Goal: Task Accomplishment & Management: Complete application form

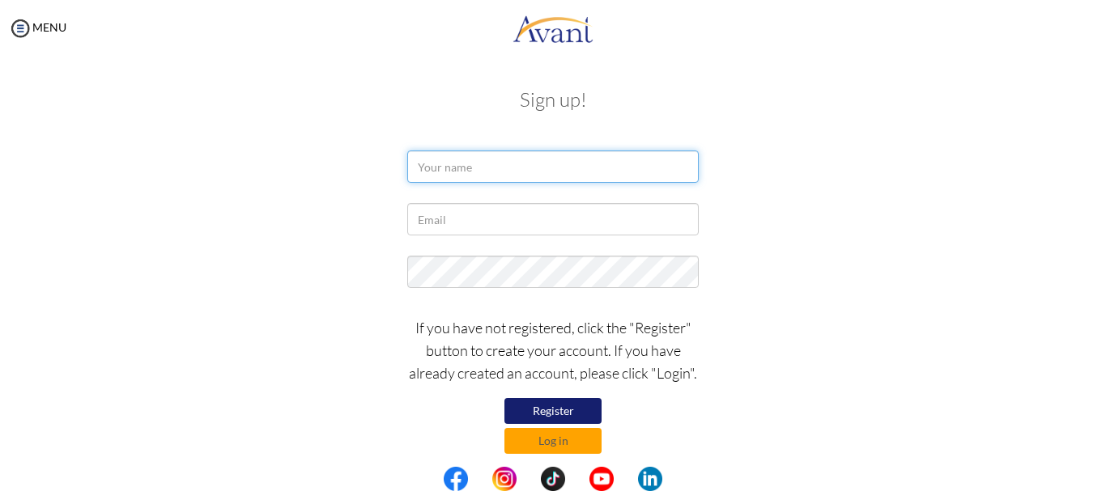
click at [432, 169] on input "text" at bounding box center [552, 167] width 291 height 32
type input "MARGARET NYABWA"
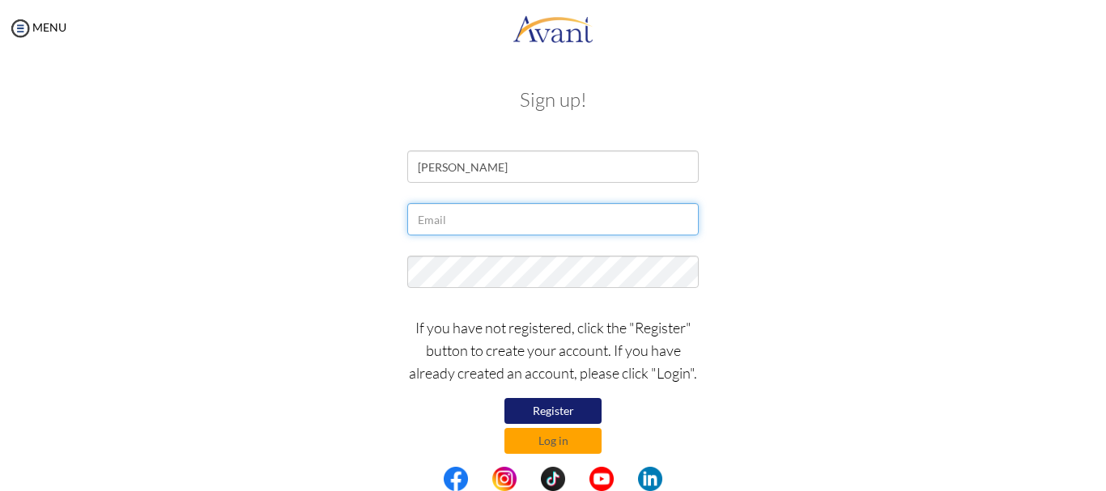
click at [467, 224] on input "text" at bounding box center [552, 219] width 291 height 32
type input "M"
type input "[EMAIL_ADDRESS][DOMAIN_NAME]"
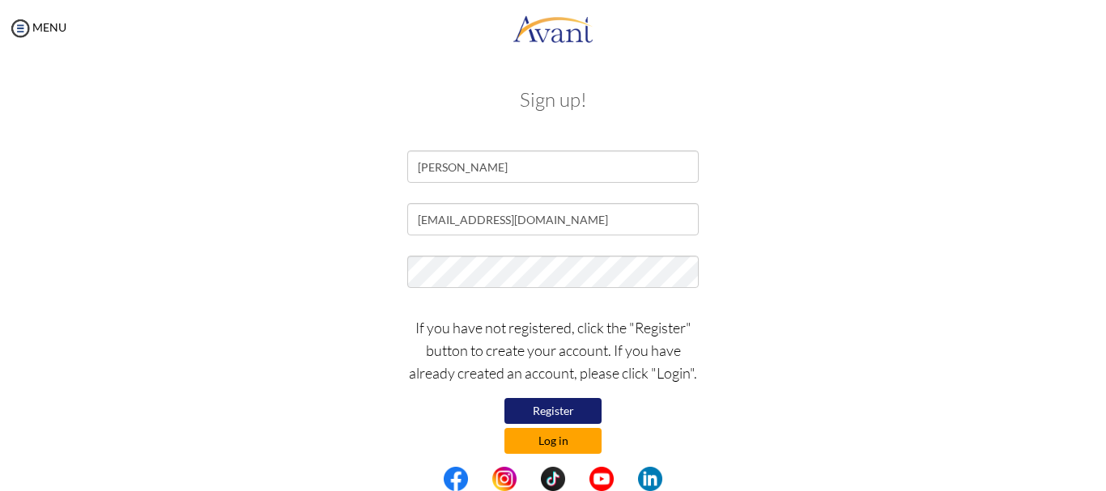
click at [549, 435] on button "Log in" at bounding box center [552, 441] width 97 height 26
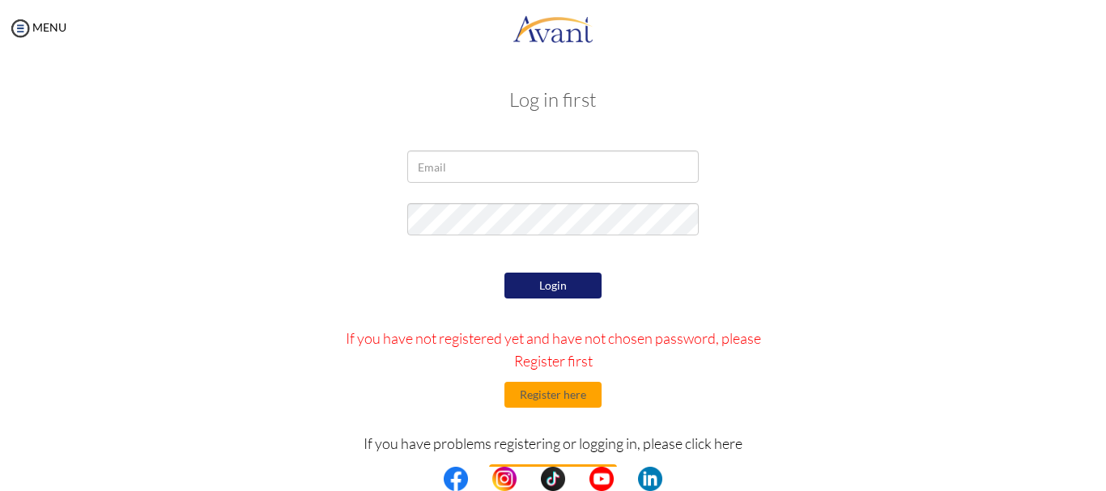
click at [549, 435] on p "If you have problems registering or logging in, please click here" at bounding box center [553, 443] width 449 height 23
type input "[EMAIL_ADDRESS][DOMAIN_NAME]"
click at [535, 282] on button "Login" at bounding box center [552, 286] width 97 height 26
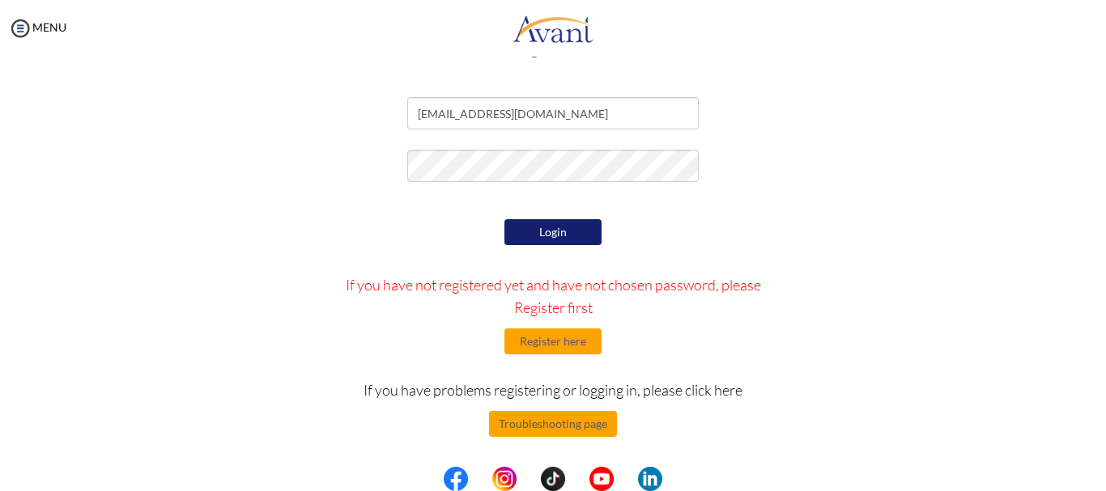
scroll to position [53, 0]
click at [537, 232] on button "Login" at bounding box center [552, 232] width 97 height 26
click at [695, 211] on form "[EMAIL_ADDRESS][DOMAIN_NAME] Login If you have not registered yet and have not …" at bounding box center [552, 308] width 923 height 423
click at [543, 225] on button "Login" at bounding box center [552, 232] width 97 height 26
click at [776, 293] on div "Login If you have not registered yet and have not chosen password, please Regis…" at bounding box center [554, 367] width 474 height 304
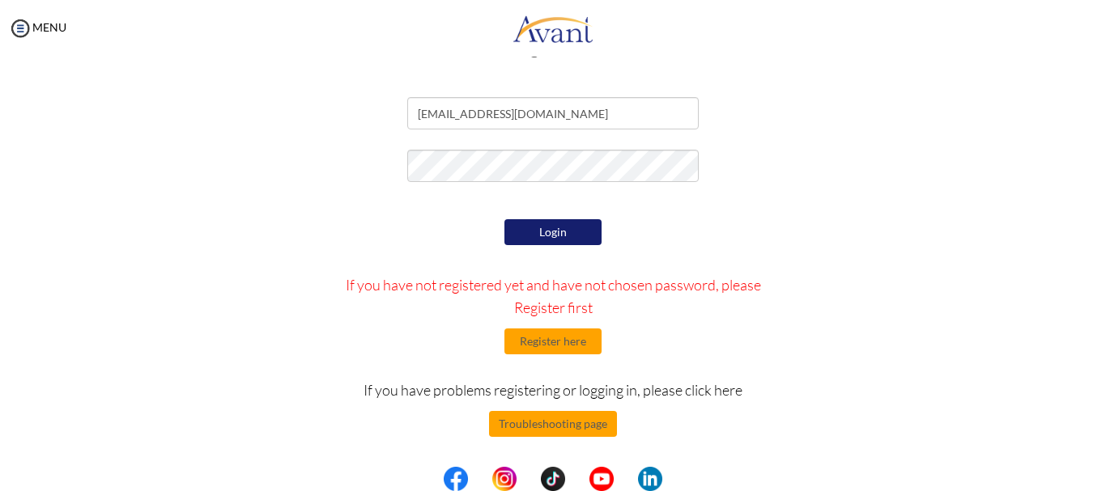
click at [245, 186] on div at bounding box center [552, 170] width 947 height 40
click at [245, 185] on div at bounding box center [552, 170] width 947 height 40
click at [561, 424] on button "Troubleshooting page" at bounding box center [553, 424] width 128 height 26
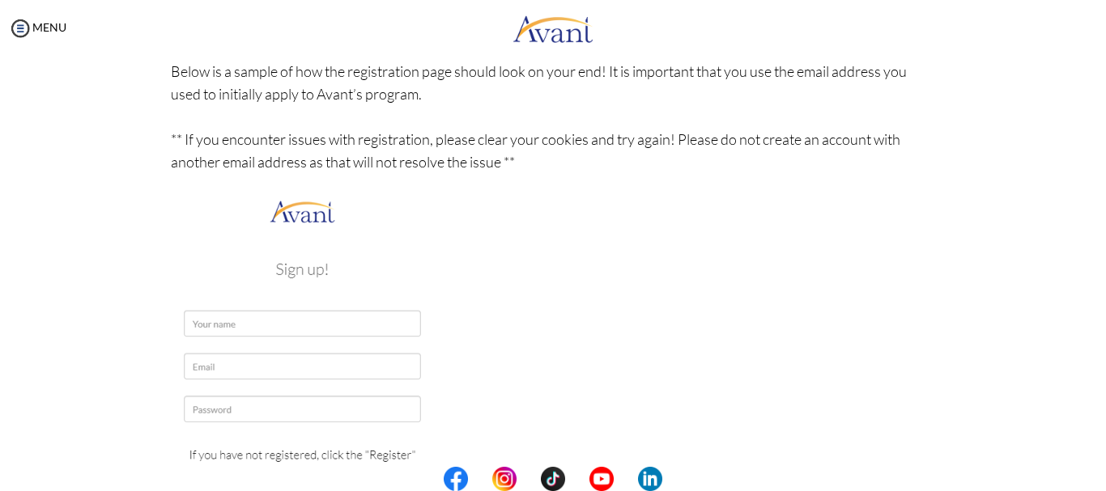
scroll to position [227, 0]
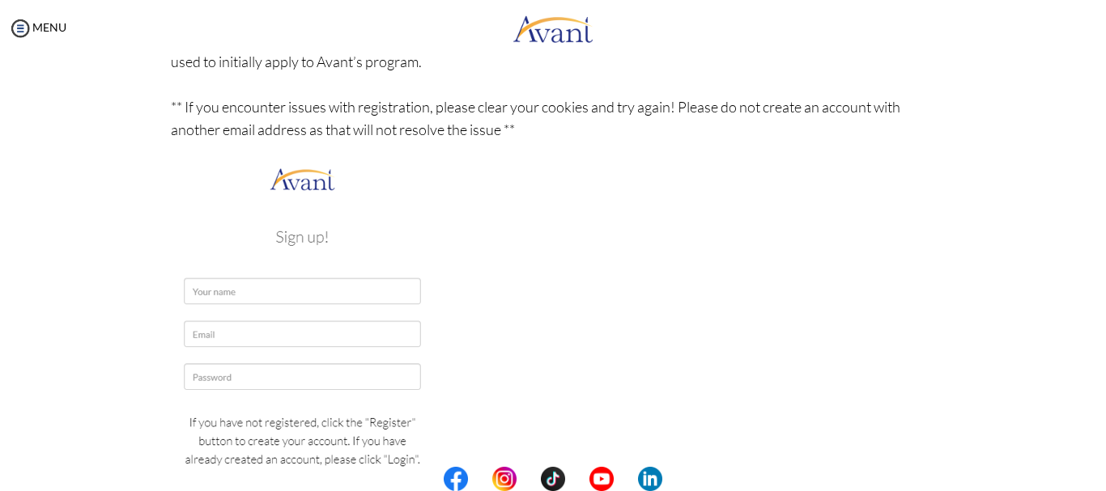
click at [229, 286] on img at bounding box center [302, 355] width 263 height 382
click at [221, 287] on img at bounding box center [302, 355] width 263 height 382
click at [212, 292] on img at bounding box center [302, 355] width 263 height 382
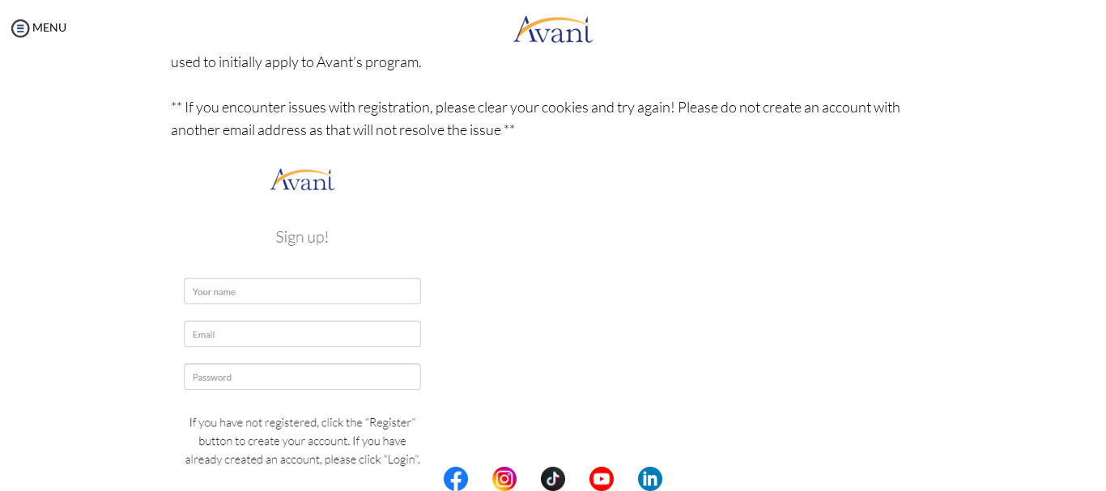
click at [239, 304] on img at bounding box center [302, 355] width 263 height 382
click at [228, 289] on img at bounding box center [302, 355] width 263 height 382
click at [57, 17] on div "MENU" at bounding box center [33, 245] width 66 height 491
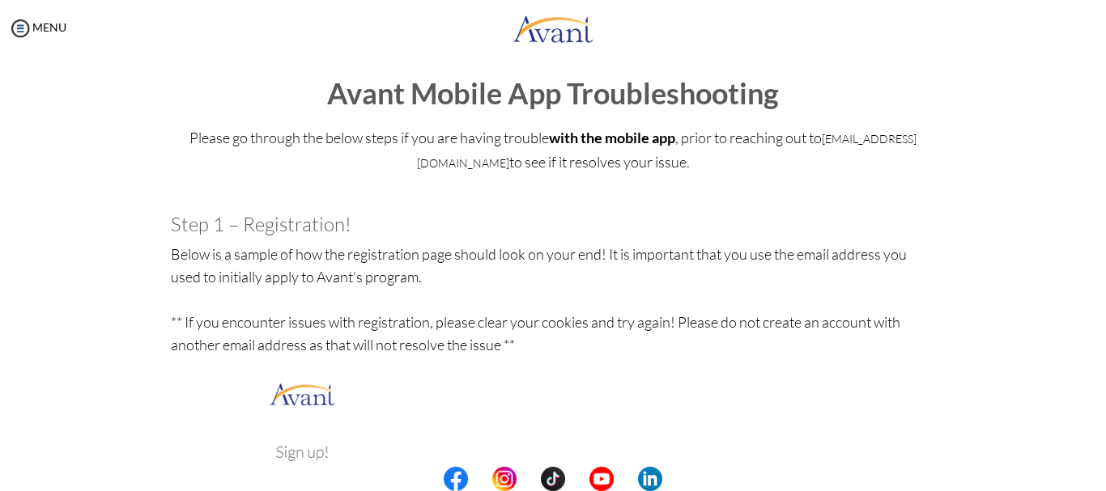
scroll to position [0, 0]
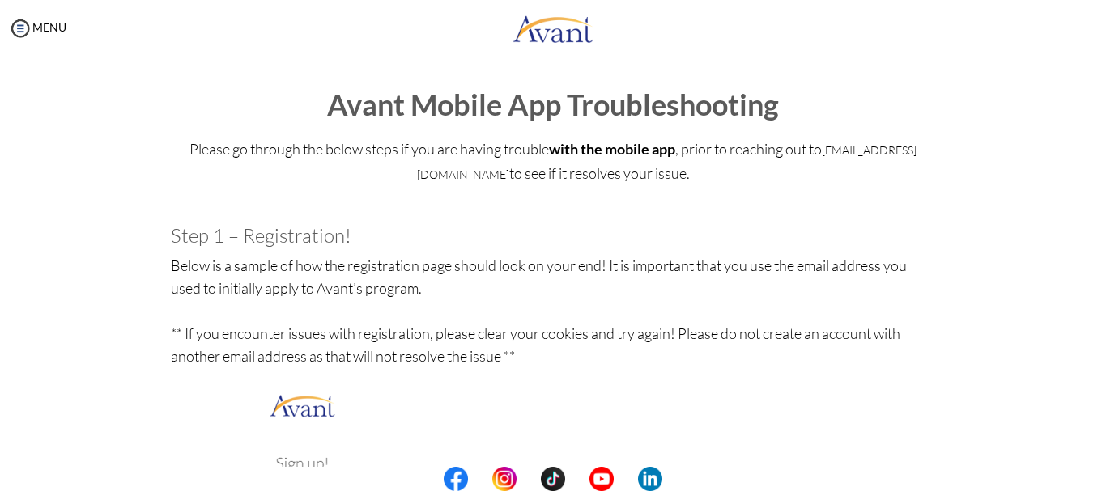
click at [1085, 442] on div "My Status What is the next step? We would like you to watch the introductory vi…" at bounding box center [553, 302] width 1106 height 491
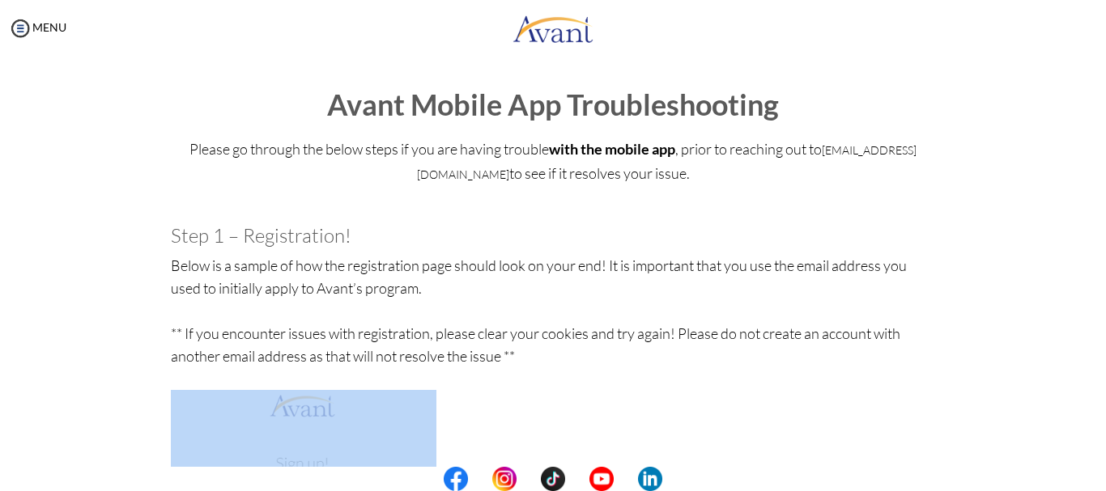
click at [1085, 442] on div "My Status What is the next step? We would like you to watch the introductory vi…" at bounding box center [553, 302] width 1106 height 491
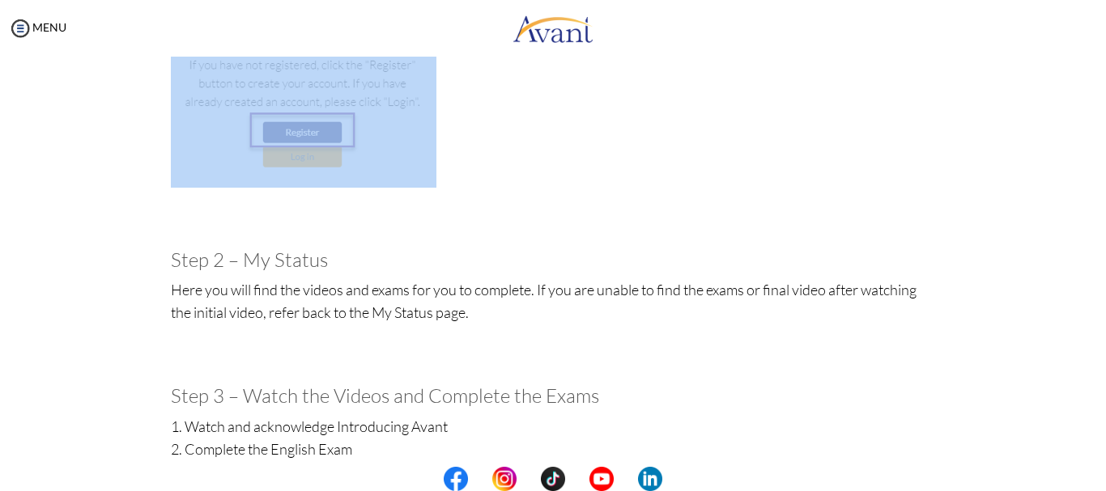
scroll to position [777, 0]
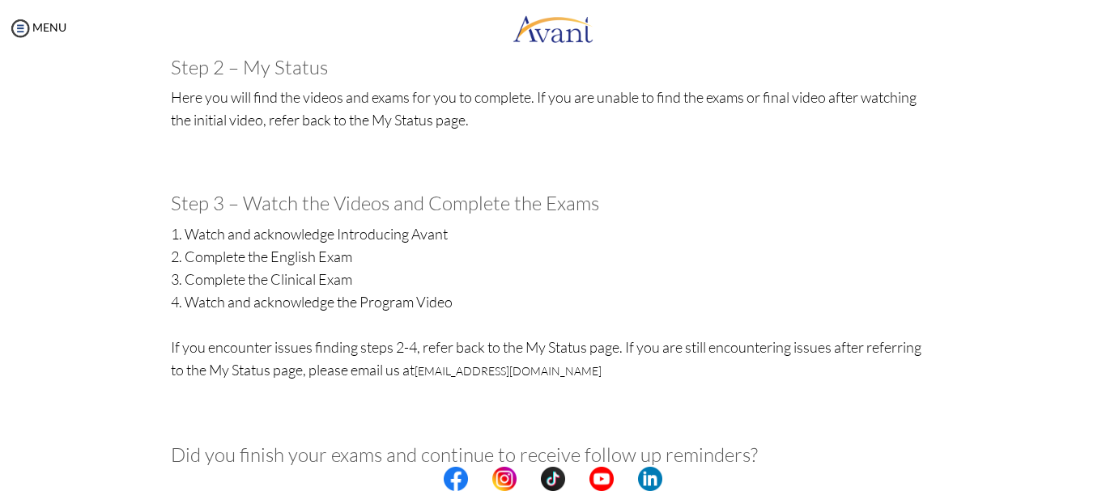
click at [346, 233] on p "1. Watch and acknowledge Introducing Avant 2. Complete the English Exam 3. Comp…" at bounding box center [553, 326] width 765 height 206
click at [606, 215] on div "Please go through the below steps if you are having trouble with the mobile app…" at bounding box center [553, 445] width 789 height 2186
click at [712, 211] on h3 "Step 3 – Watch the Videos and Complete the Exams" at bounding box center [553, 203] width 765 height 21
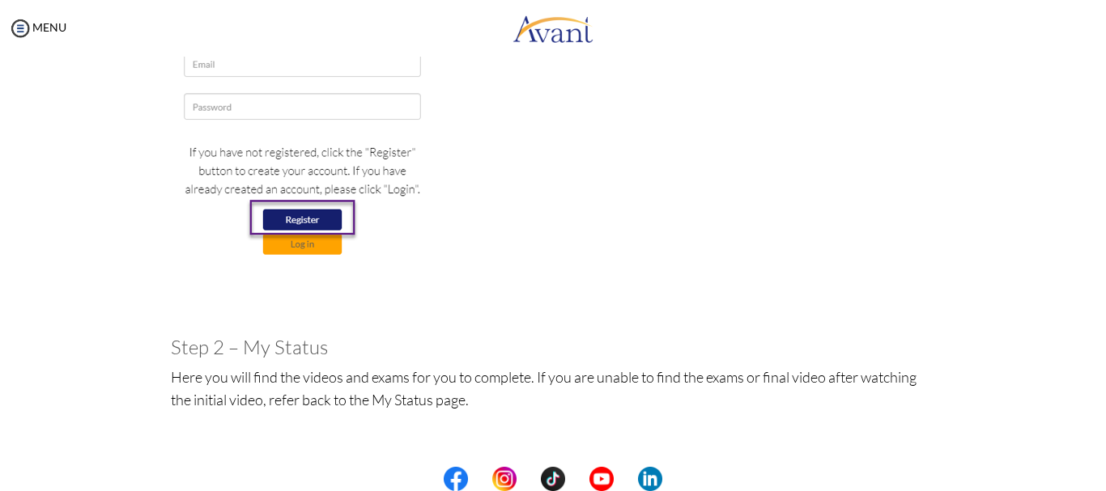
scroll to position [486, 0]
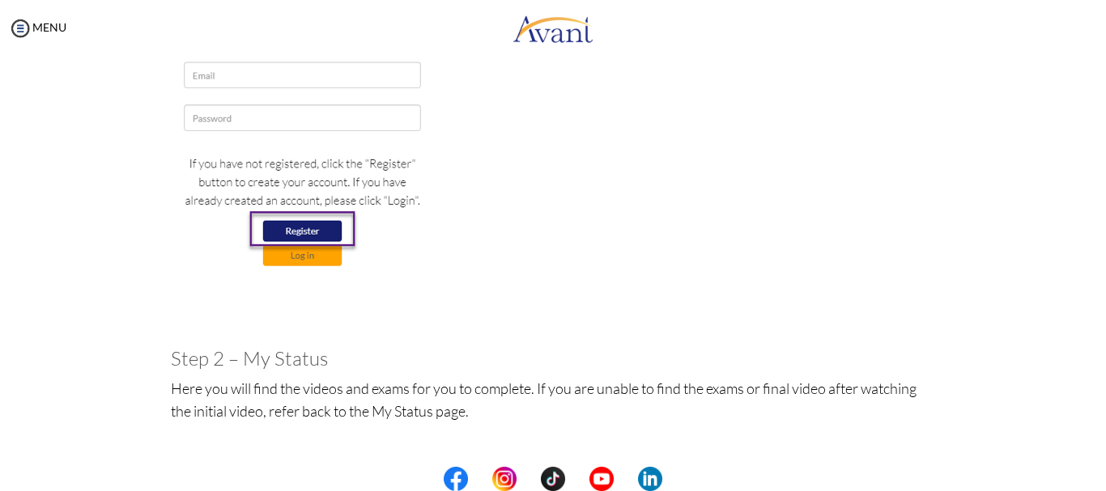
click at [220, 73] on img at bounding box center [302, 95] width 263 height 382
click at [16, 23] on img at bounding box center [20, 28] width 24 height 24
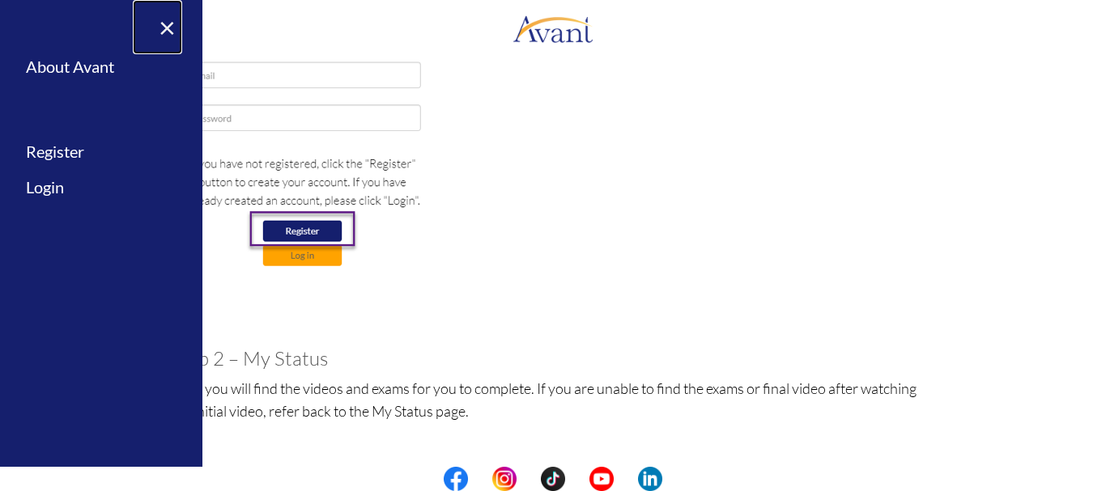
click at [162, 23] on link "×" at bounding box center [157, 27] width 49 height 54
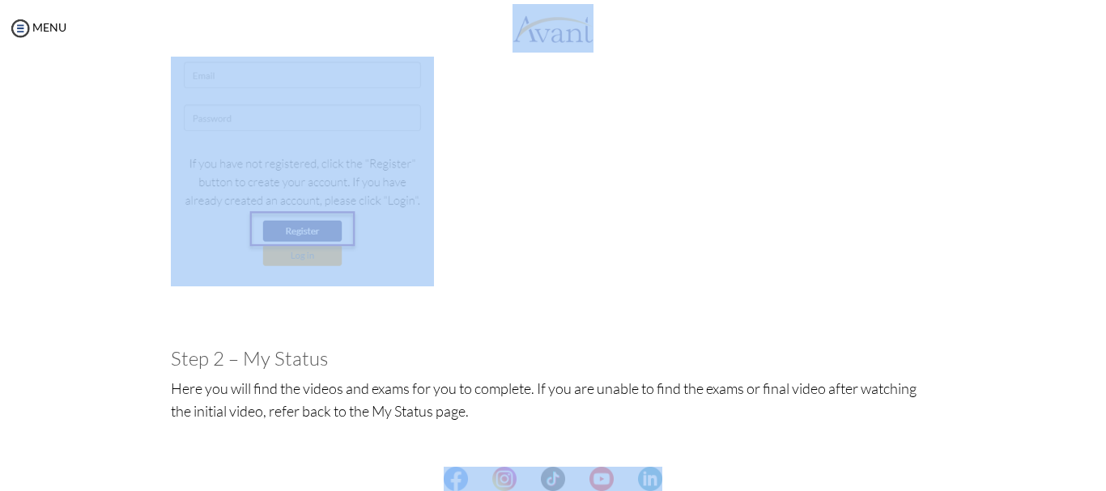
drag, startPoint x: 1080, startPoint y: 0, endPoint x: 794, endPoint y: 131, distance: 314.5
click at [794, 131] on body "Maintenance break. Please come back in 2 hours. MENU My Status What is the next…" at bounding box center [553, 245] width 1106 height 491
click at [794, 131] on p "Below is a sample of how the registration page should look on your end! It is i…" at bounding box center [553, 50] width 765 height 564
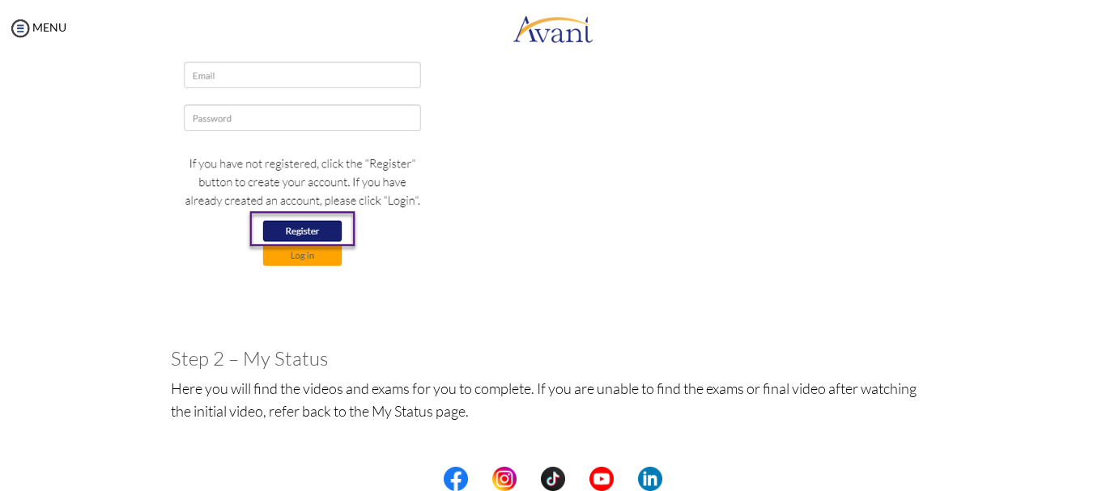
click at [914, 206] on p "Below is a sample of how the registration page should look on your end! It is i…" at bounding box center [553, 50] width 765 height 564
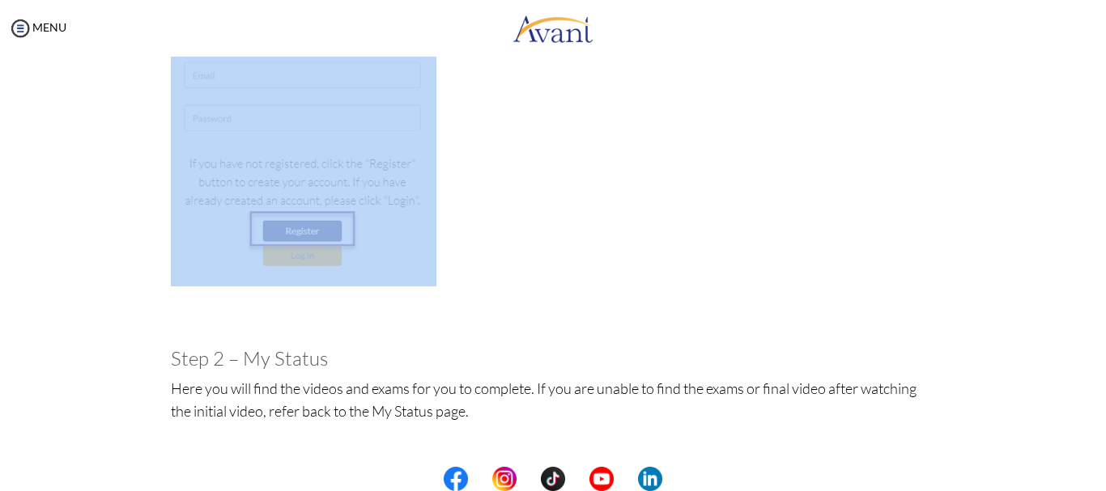
click at [914, 206] on p "Below is a sample of how the registration page should look on your end! It is i…" at bounding box center [553, 50] width 765 height 564
click at [882, 124] on p "Below is a sample of how the registration page should look on your end! It is i…" at bounding box center [553, 50] width 765 height 564
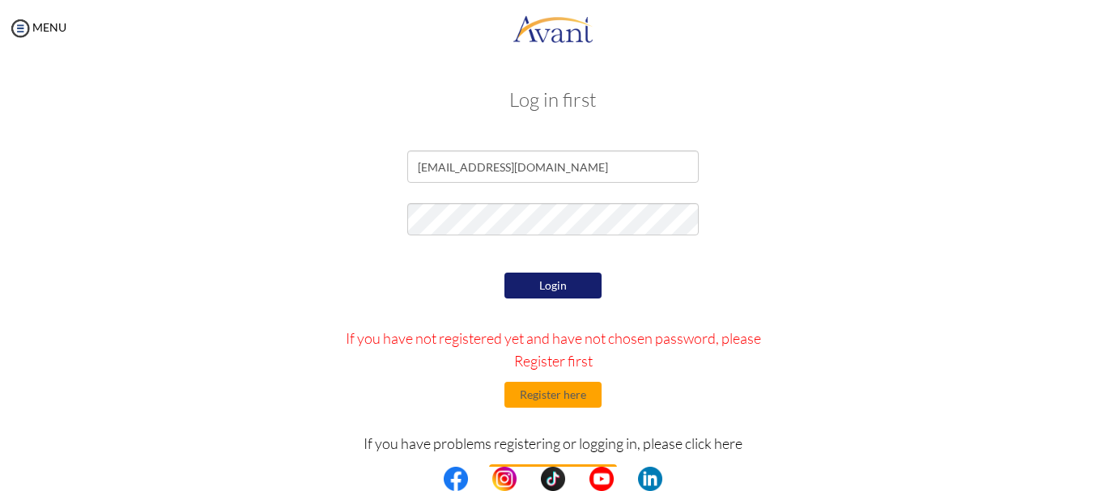
click at [723, 255] on form "[EMAIL_ADDRESS][DOMAIN_NAME] Login If you have not registered yet and have not …" at bounding box center [552, 362] width 923 height 423
click at [568, 285] on button "Login" at bounding box center [552, 286] width 97 height 26
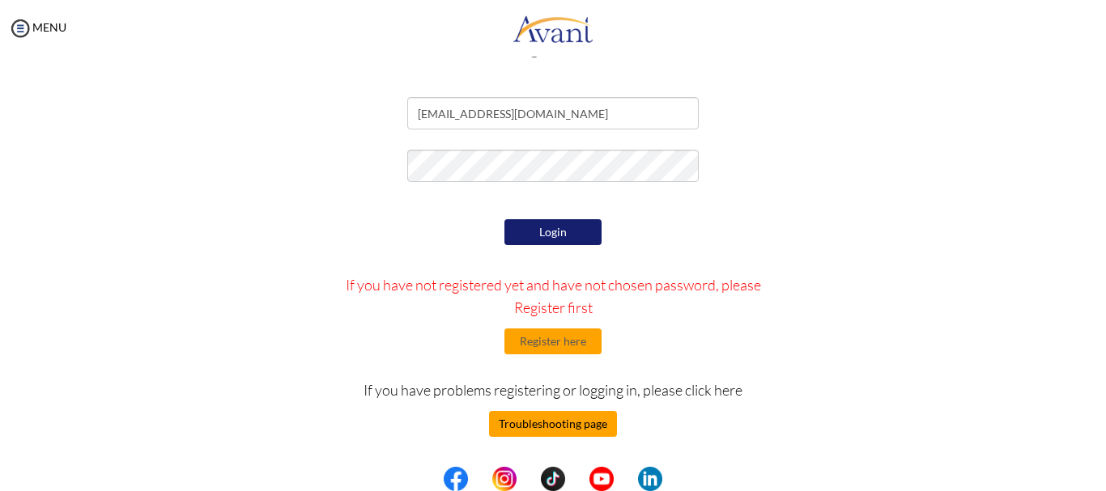
scroll to position [53, 0]
click at [551, 419] on button "Troubleshooting page" at bounding box center [553, 424] width 128 height 26
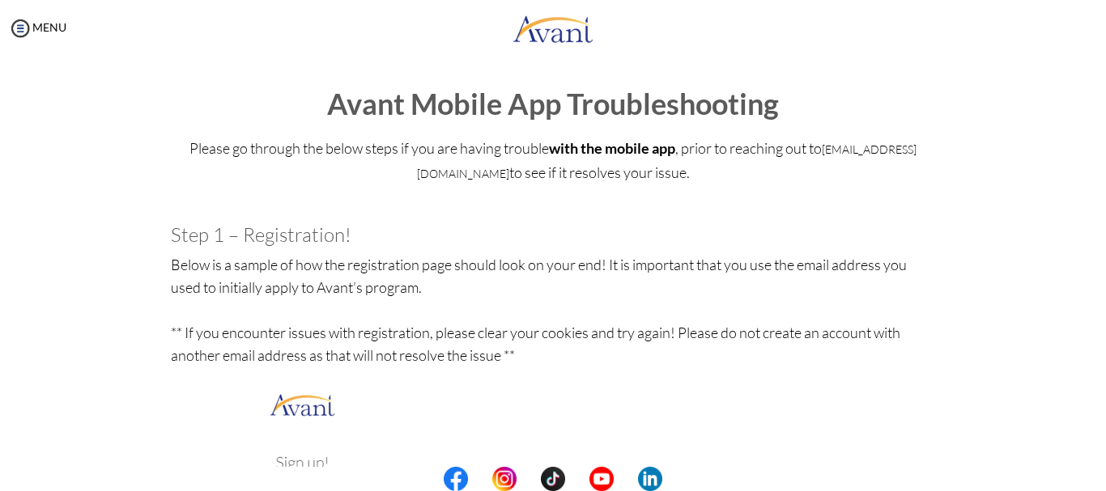
scroll to position [0, 0]
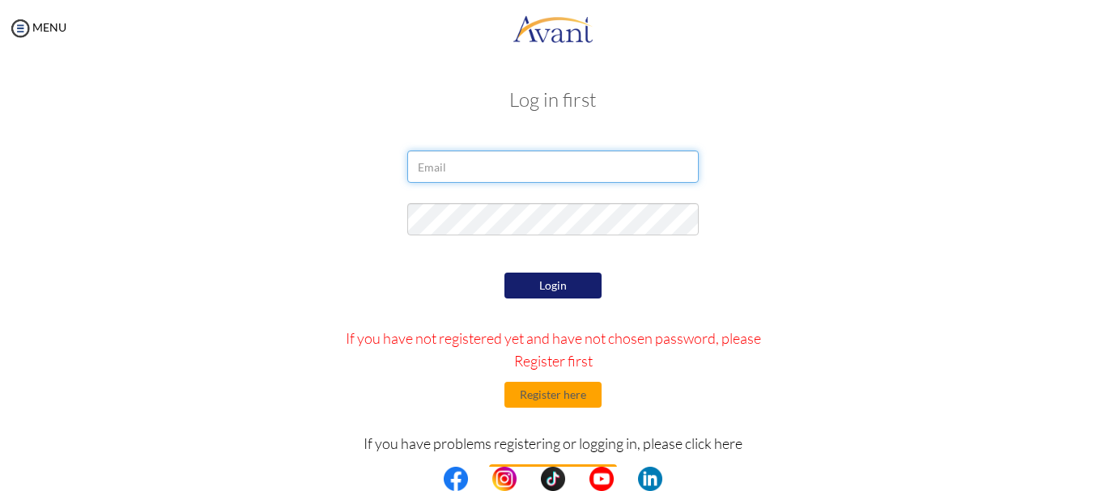
type input "[EMAIL_ADDRESS][DOMAIN_NAME]"
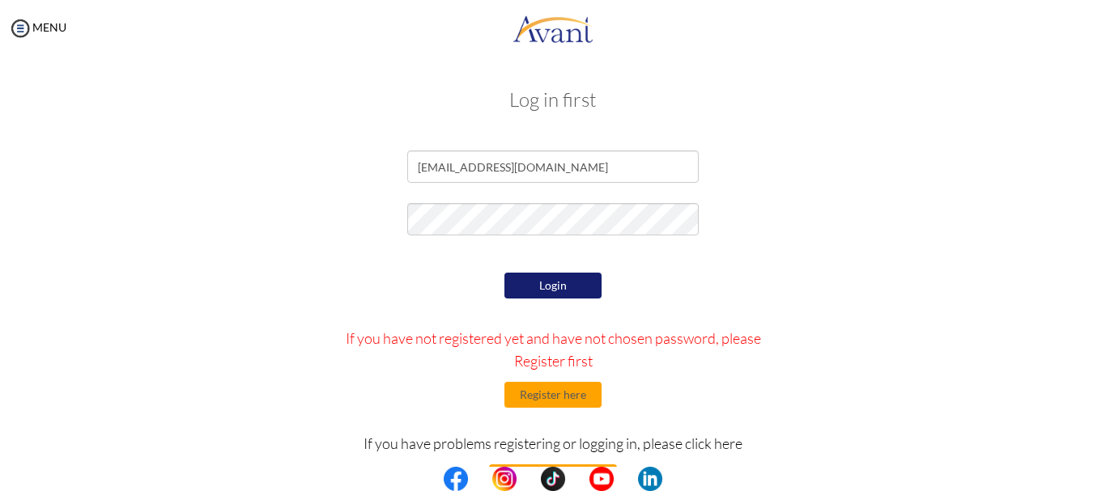
click at [439, 295] on div "Login If you have not registered yet and have not chosen password, please Regis…" at bounding box center [554, 421] width 474 height 304
click at [461, 270] on div "Login If you have not registered yet and have not chosen password, please Regis…" at bounding box center [554, 421] width 474 height 304
click at [517, 283] on button "Login" at bounding box center [552, 286] width 97 height 26
click at [558, 164] on input "[EMAIL_ADDRESS][DOMAIN_NAME]" at bounding box center [552, 167] width 291 height 32
click at [744, 188] on div "[EMAIL_ADDRESS][DOMAIN_NAME]" at bounding box center [552, 171] width 947 height 40
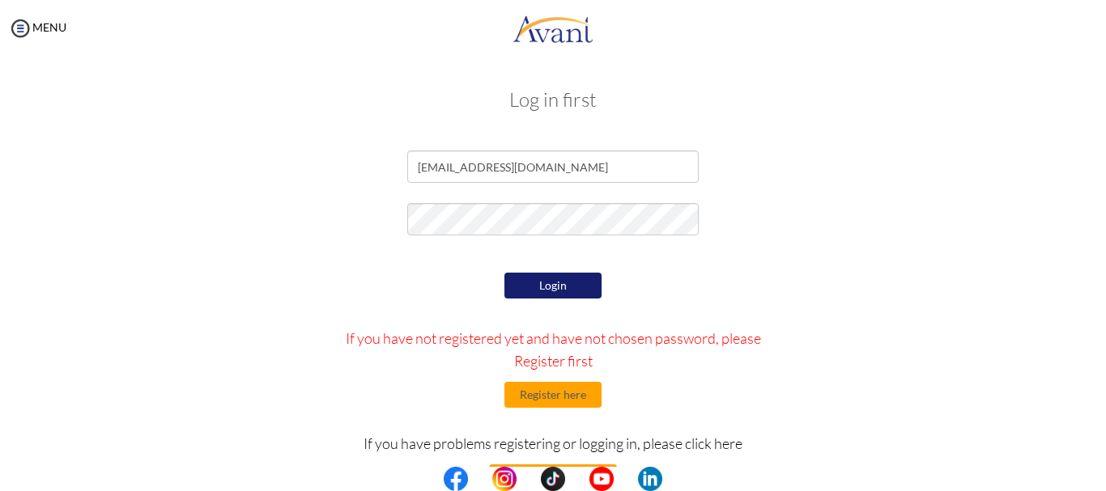
click at [803, 251] on form "[EMAIL_ADDRESS][DOMAIN_NAME] Login If you have not registered yet and have not …" at bounding box center [552, 362] width 923 height 423
click at [17, 28] on img at bounding box center [20, 28] width 24 height 24
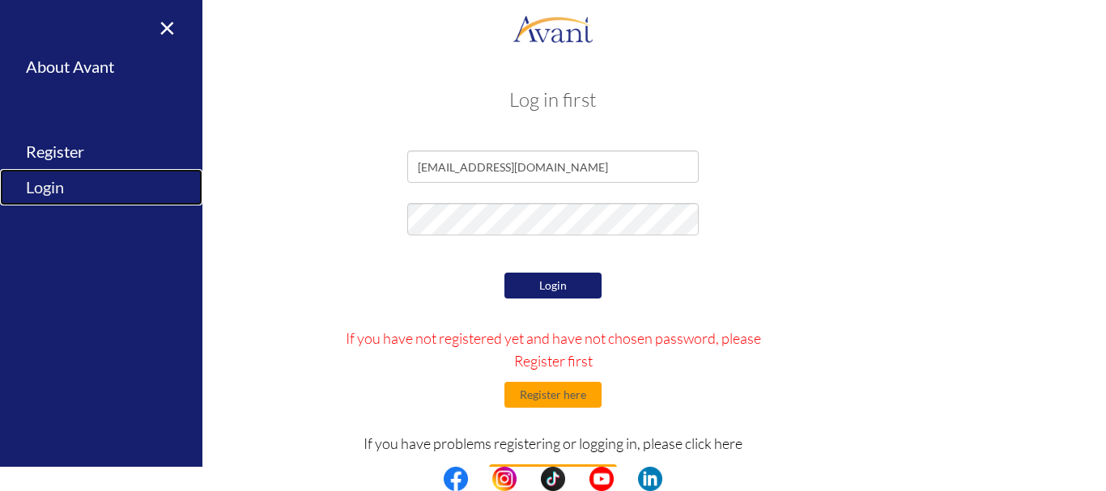
click at [45, 190] on link "Login" at bounding box center [101, 187] width 202 height 36
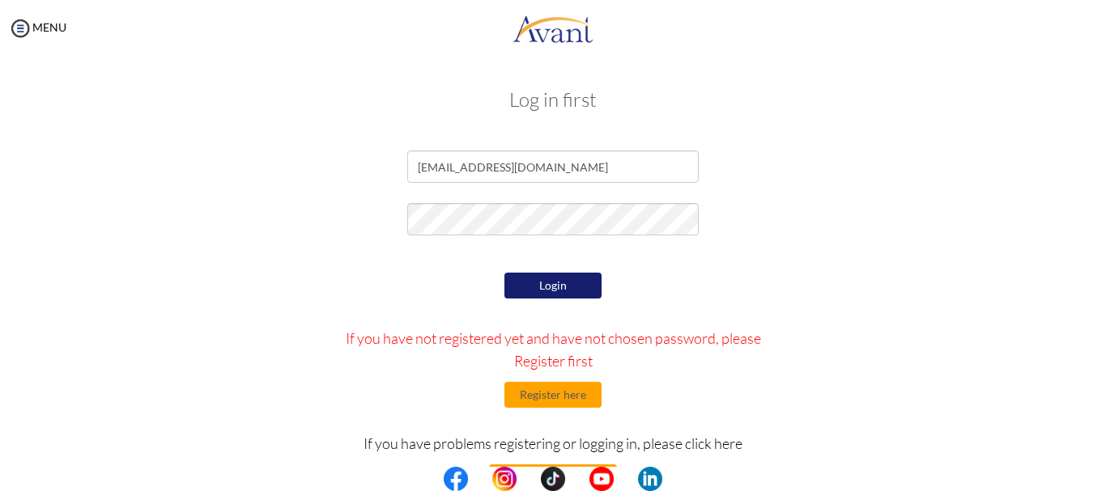
click at [1098, 475] on center at bounding box center [553, 479] width 1106 height 24
click at [569, 279] on button "Login" at bounding box center [552, 286] width 97 height 26
click at [564, 402] on button "Register here" at bounding box center [552, 395] width 97 height 26
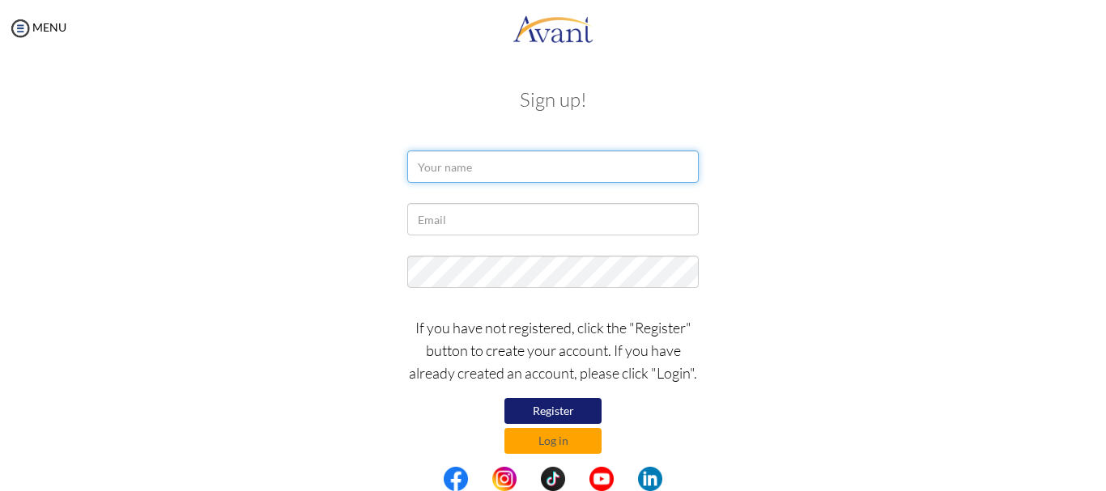
click at [542, 161] on input "text" at bounding box center [552, 167] width 291 height 32
type input "m"
type input "[PERSON_NAME]"
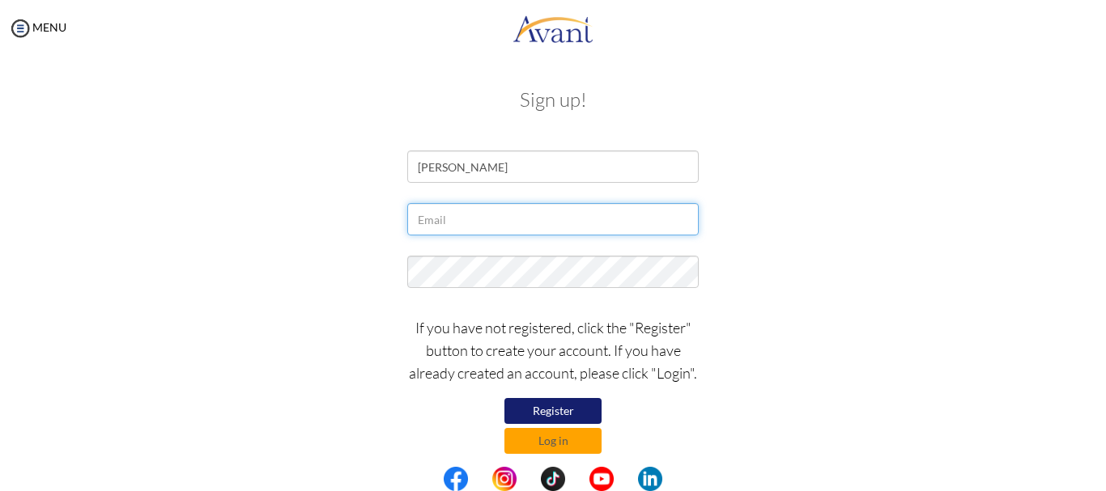
click at [433, 218] on input "text" at bounding box center [552, 219] width 291 height 32
type input "[EMAIL_ADDRESS][DOMAIN_NAME]"
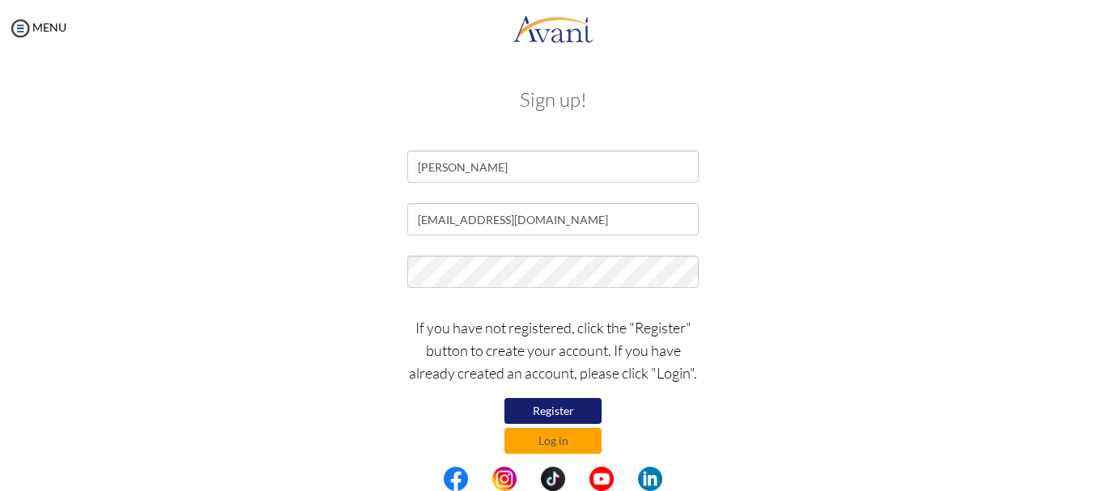
click at [721, 393] on div "If you have not registered, click the "Register" button to create your account.…" at bounding box center [552, 381] width 947 height 146
click at [556, 439] on button "Log in" at bounding box center [552, 441] width 97 height 26
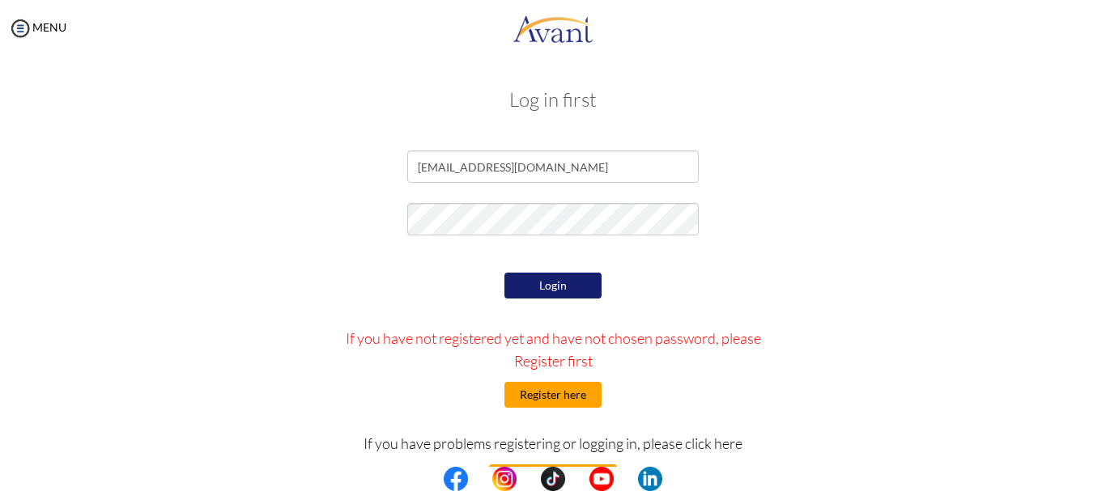
click at [567, 394] on button "Register here" at bounding box center [552, 395] width 97 height 26
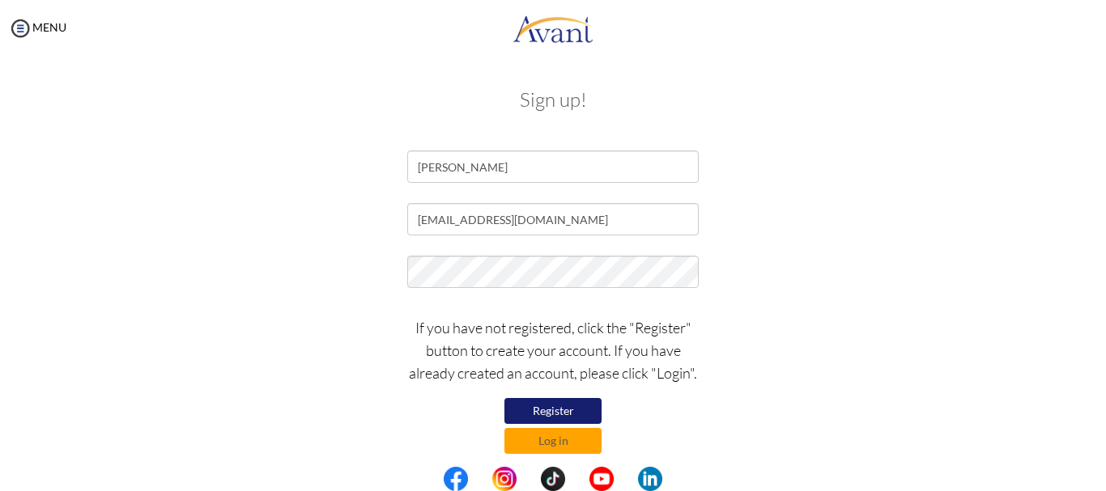
click at [564, 410] on button "Register" at bounding box center [552, 411] width 97 height 26
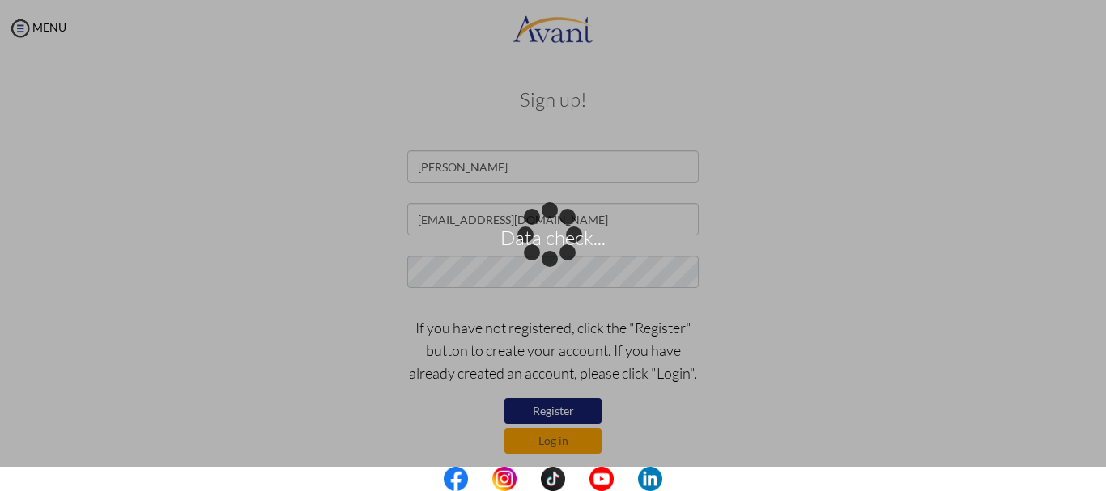
drag, startPoint x: 764, startPoint y: 307, endPoint x: 780, endPoint y: 208, distance: 100.0
click at [564, 235] on div "Data check..." at bounding box center [553, 246] width 23 height 23
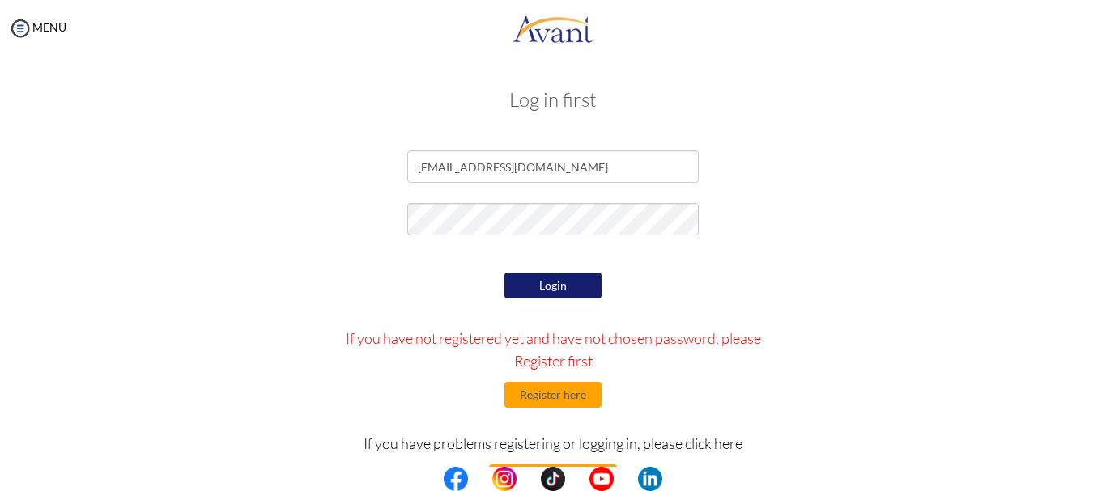
click at [424, 260] on form "[EMAIL_ADDRESS][DOMAIN_NAME] Login If you have not registered yet and have not …" at bounding box center [552, 362] width 923 height 423
click at [534, 283] on button "Login" at bounding box center [552, 286] width 97 height 26
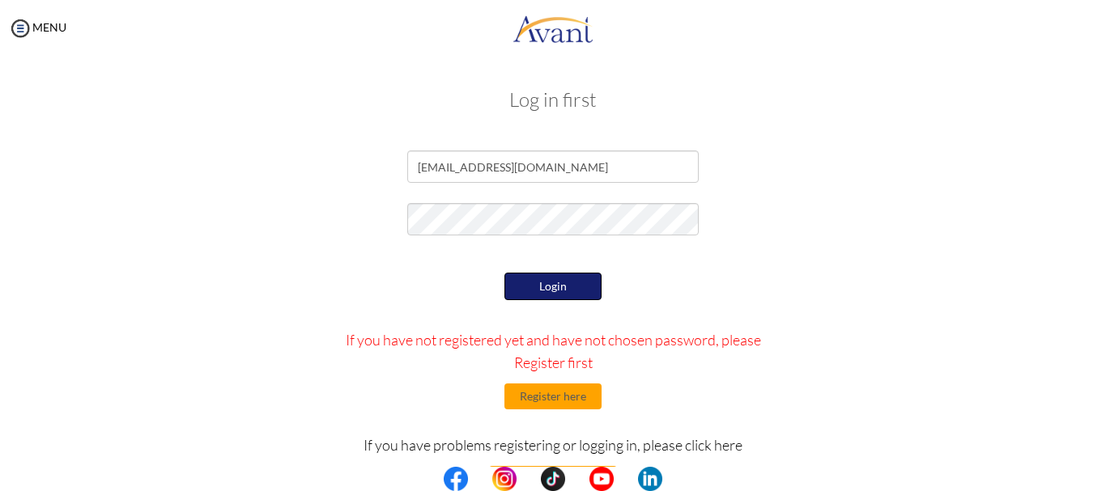
click at [504, 273] on button "Login" at bounding box center [552, 287] width 97 height 28
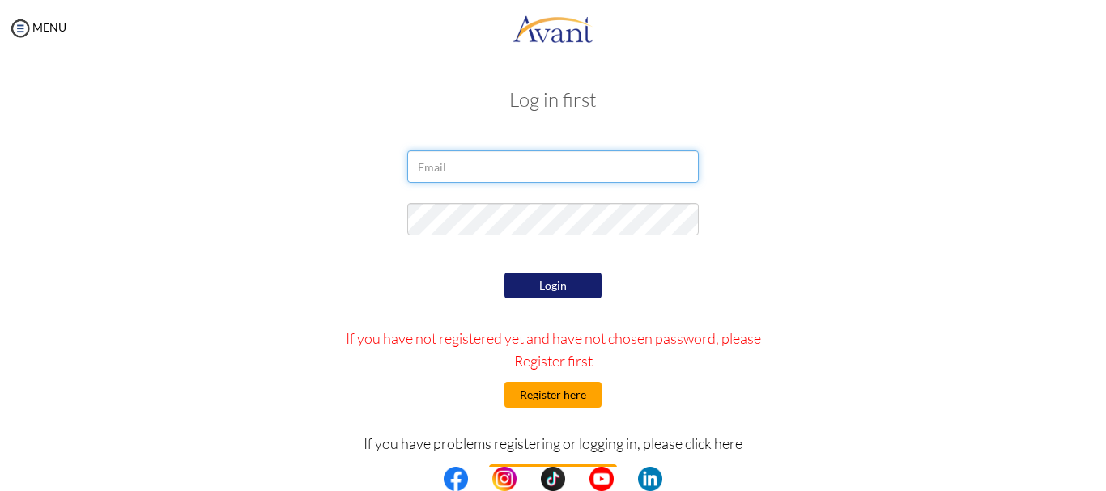
type input "[EMAIL_ADDRESS][DOMAIN_NAME]"
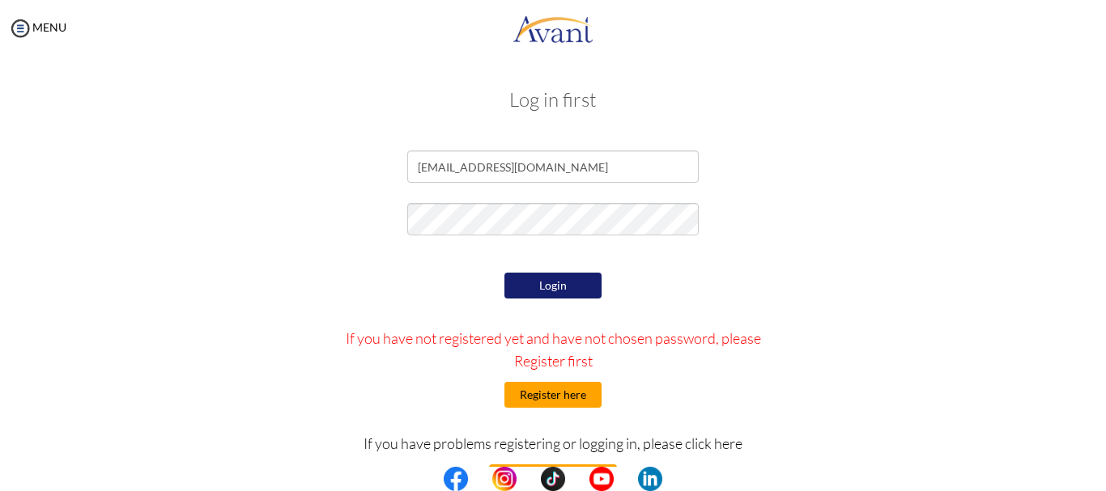
click at [565, 397] on button "Register here" at bounding box center [552, 395] width 97 height 26
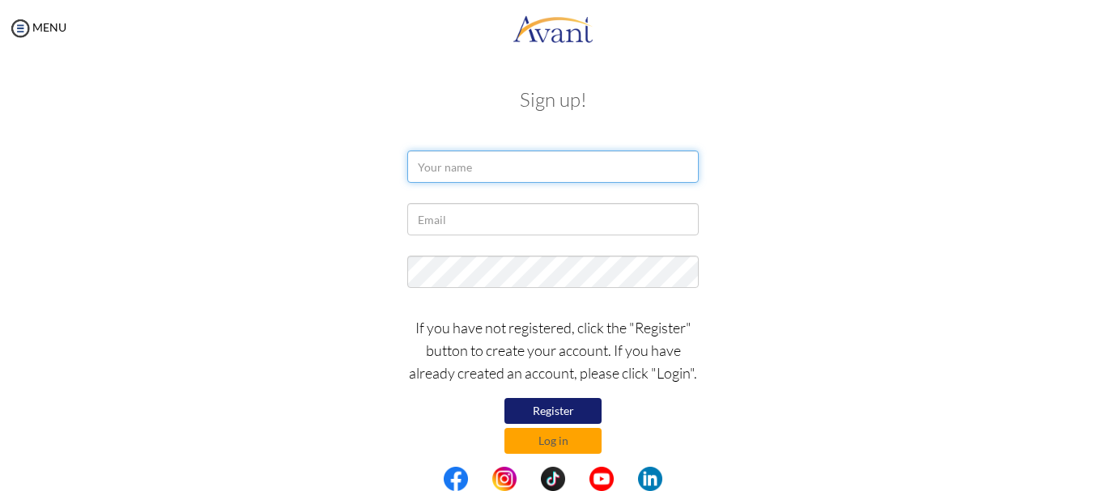
click at [557, 162] on input "text" at bounding box center [552, 167] width 291 height 32
type input "[PERSON_NAME]"
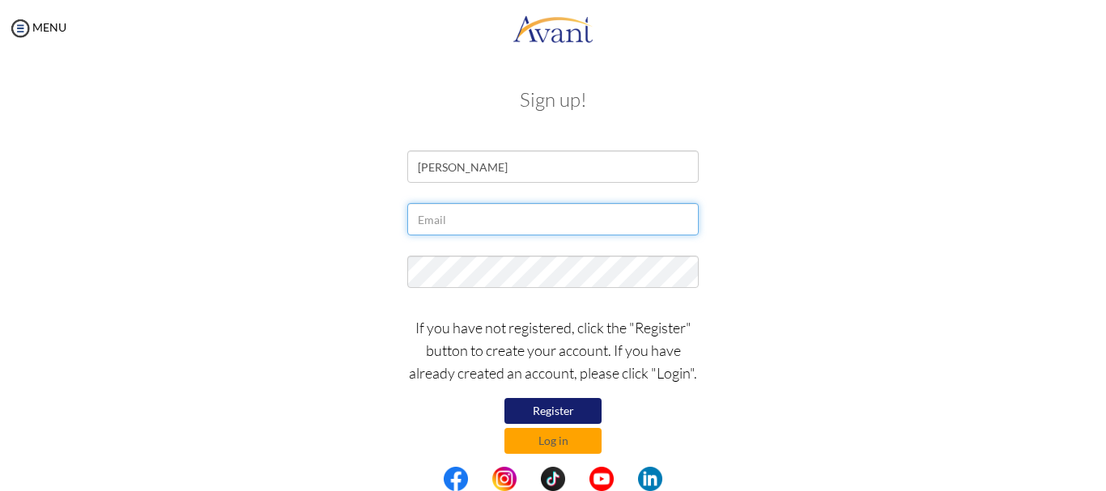
click at [458, 221] on input "text" at bounding box center [552, 219] width 291 height 32
type input "[EMAIL_ADDRESS][DOMAIN_NAME]"
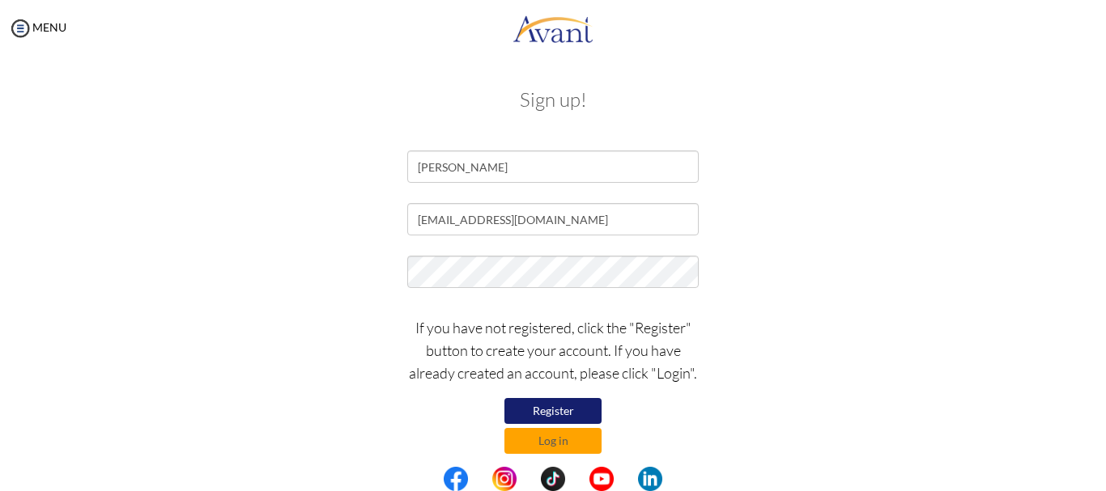
click at [471, 417] on div "If you have not registered, click the "Register" button to create your account.…" at bounding box center [553, 381] width 316 height 146
click at [541, 443] on button "Log in" at bounding box center [552, 441] width 97 height 26
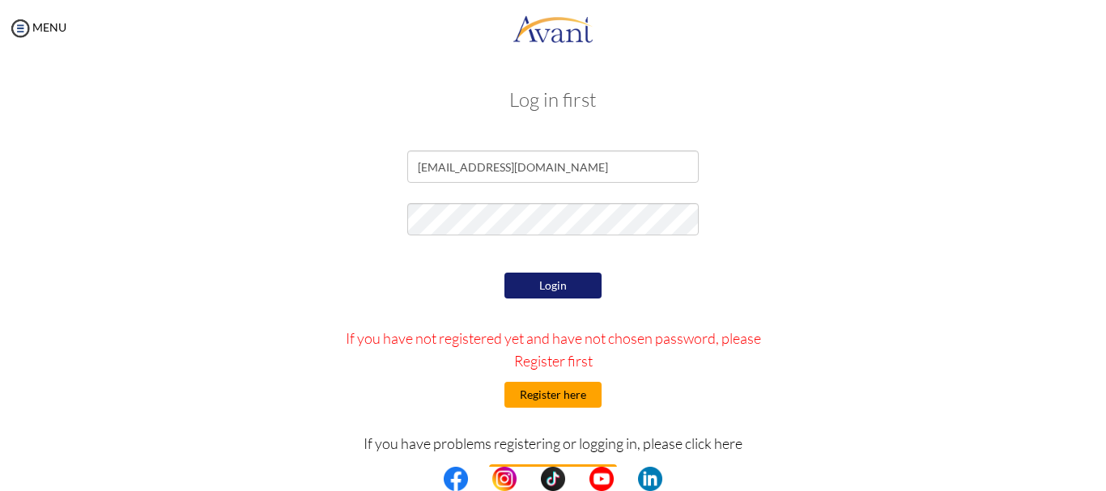
click at [528, 397] on button "Register here" at bounding box center [552, 395] width 97 height 26
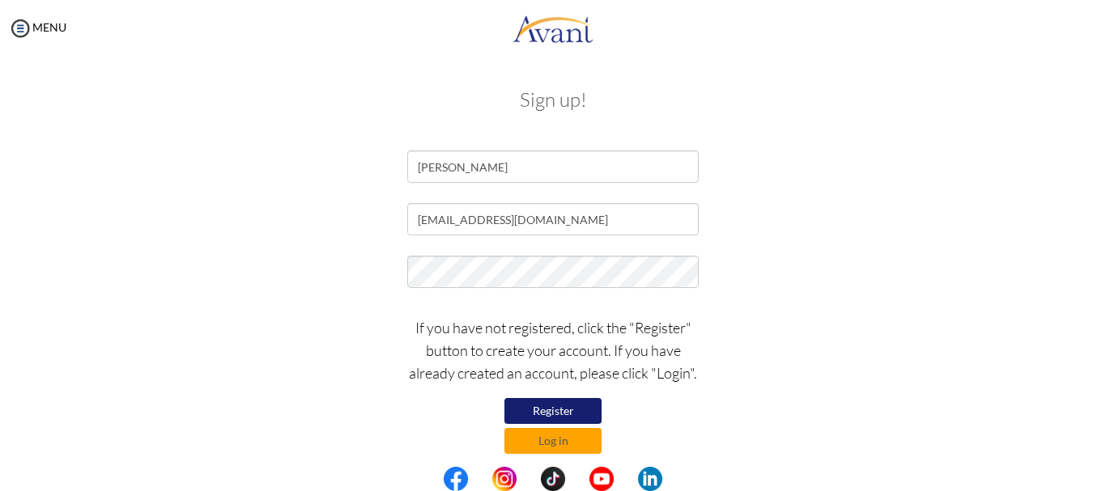
click at [539, 410] on button "Register" at bounding box center [552, 411] width 97 height 26
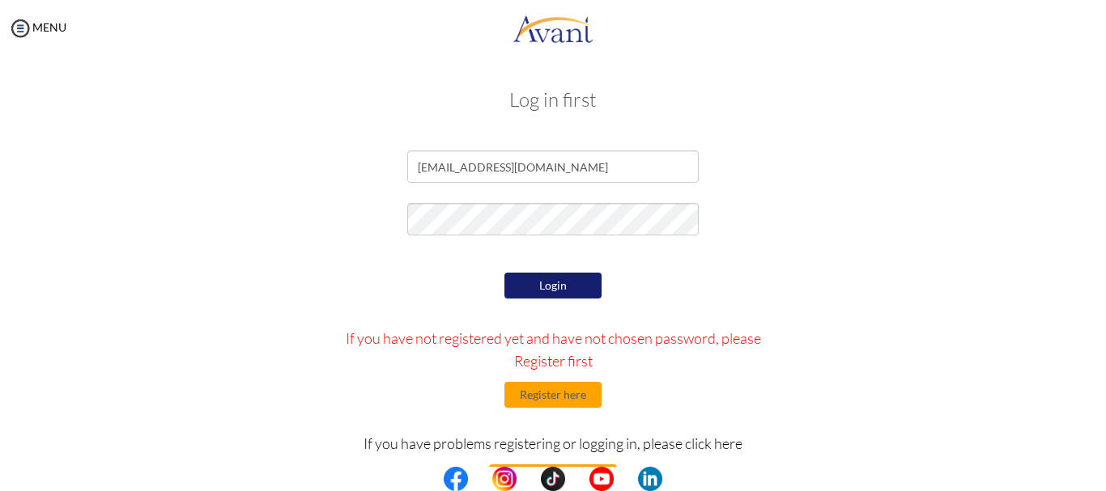
click at [528, 288] on button "Login" at bounding box center [552, 286] width 97 height 26
click at [497, 225] on form "[EMAIL_ADDRESS][DOMAIN_NAME] Login If you have not registered yet and have not …" at bounding box center [552, 362] width 923 height 423
click at [547, 284] on button "Login" at bounding box center [552, 286] width 97 height 26
drag, startPoint x: 1099, startPoint y: 460, endPoint x: 1063, endPoint y: 466, distance: 36.9
click at [1063, 466] on div "Log in first [EMAIL_ADDRESS][DOMAIN_NAME] Login If you have not registered yet …" at bounding box center [553, 329] width 1074 height 513
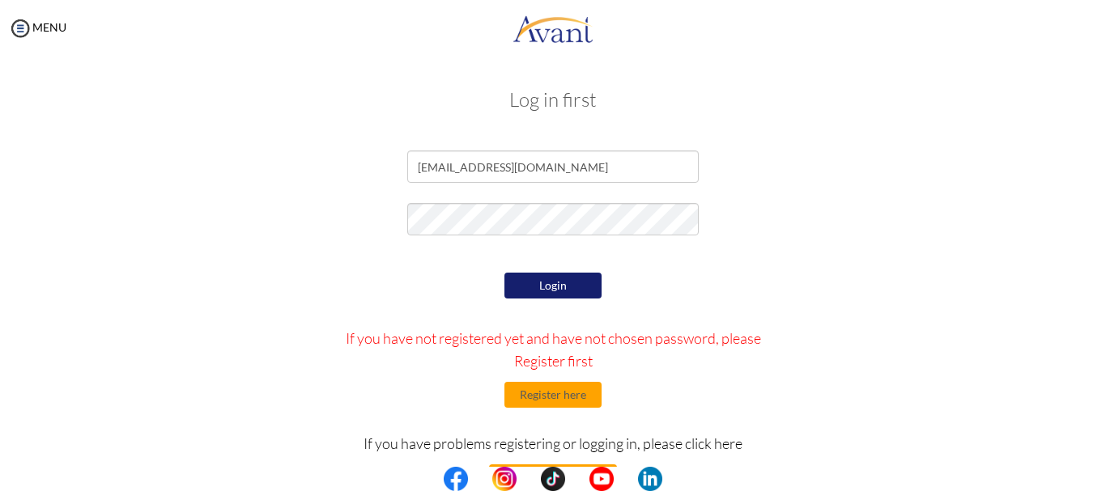
click at [1104, 483] on center at bounding box center [553, 479] width 1106 height 24
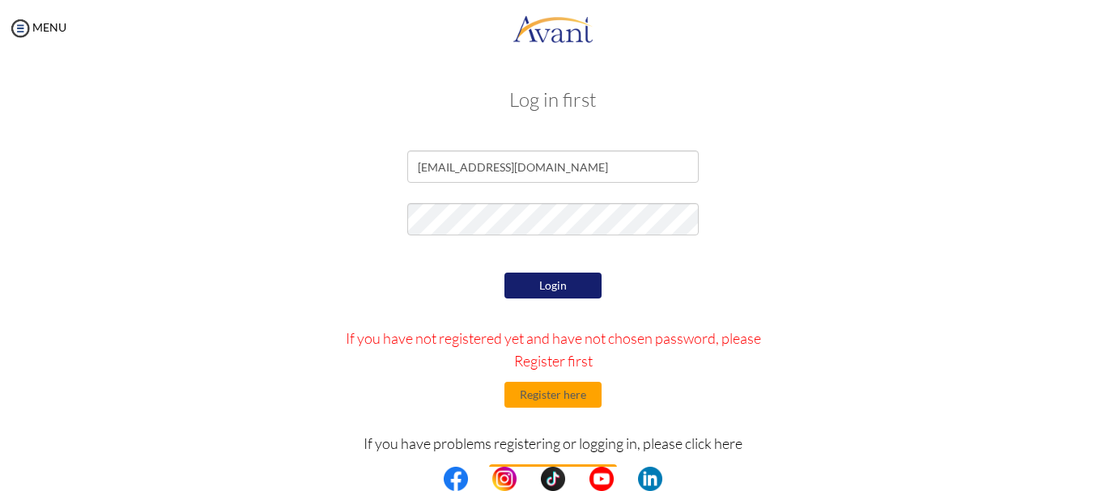
drag, startPoint x: 1104, startPoint y: 483, endPoint x: 946, endPoint y: 223, distance: 303.0
click at [946, 223] on div at bounding box center [552, 223] width 947 height 40
click at [1100, 486] on center at bounding box center [553, 479] width 1106 height 24
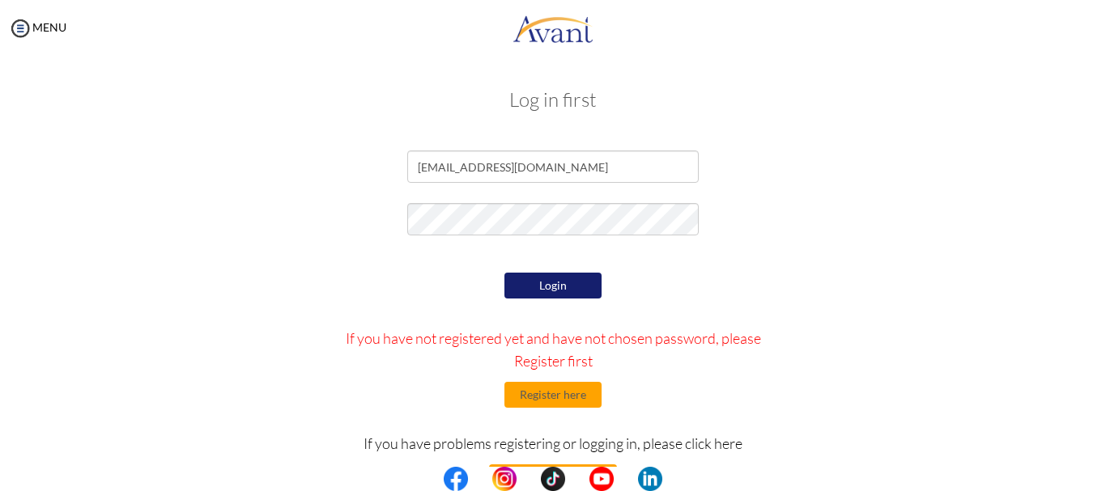
click at [1100, 486] on center at bounding box center [553, 479] width 1106 height 24
click at [1103, 481] on center at bounding box center [553, 479] width 1106 height 24
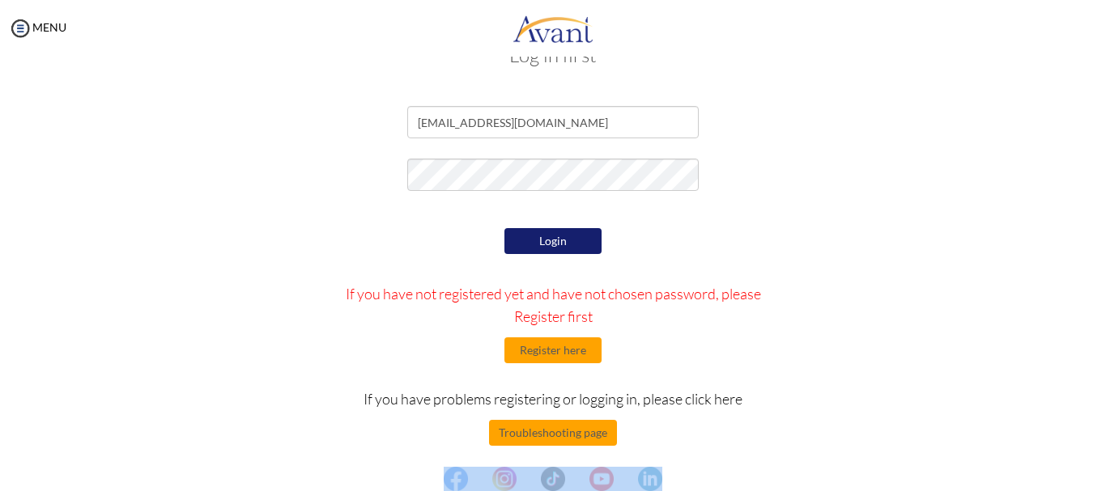
scroll to position [53, 0]
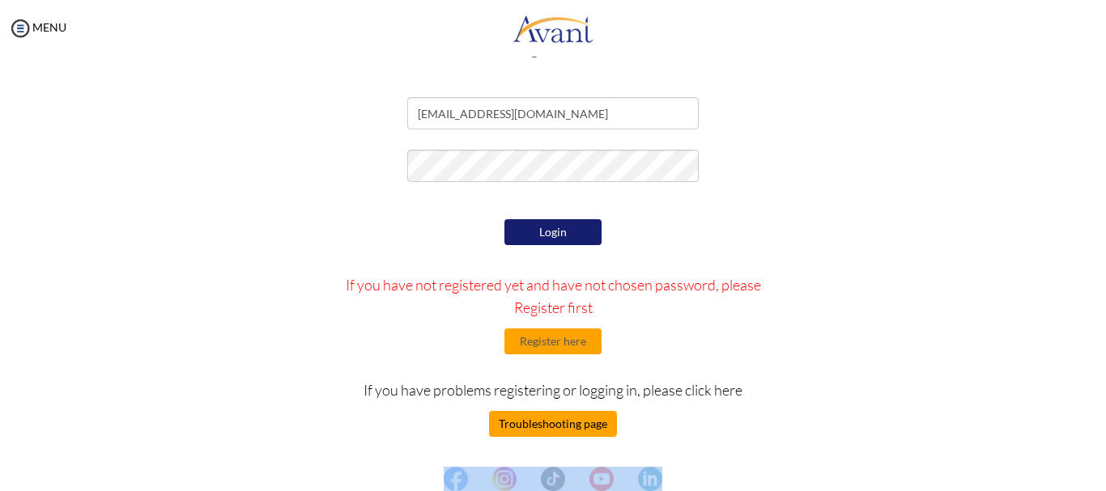
click at [556, 419] on button "Troubleshooting page" at bounding box center [553, 424] width 128 height 26
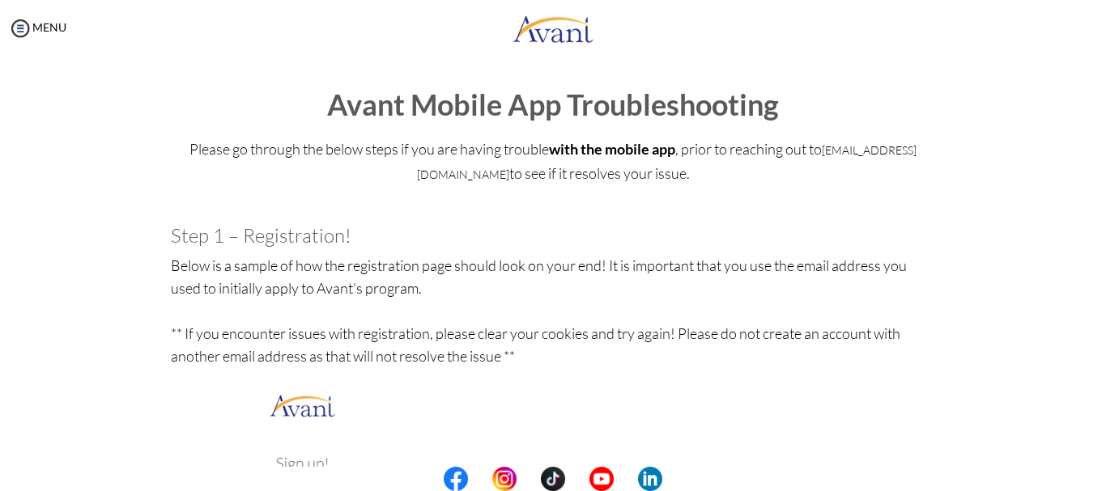
click at [1093, 432] on div "My Status What is the next step? We would like you to watch the introductory vi…" at bounding box center [553, 302] width 1106 height 491
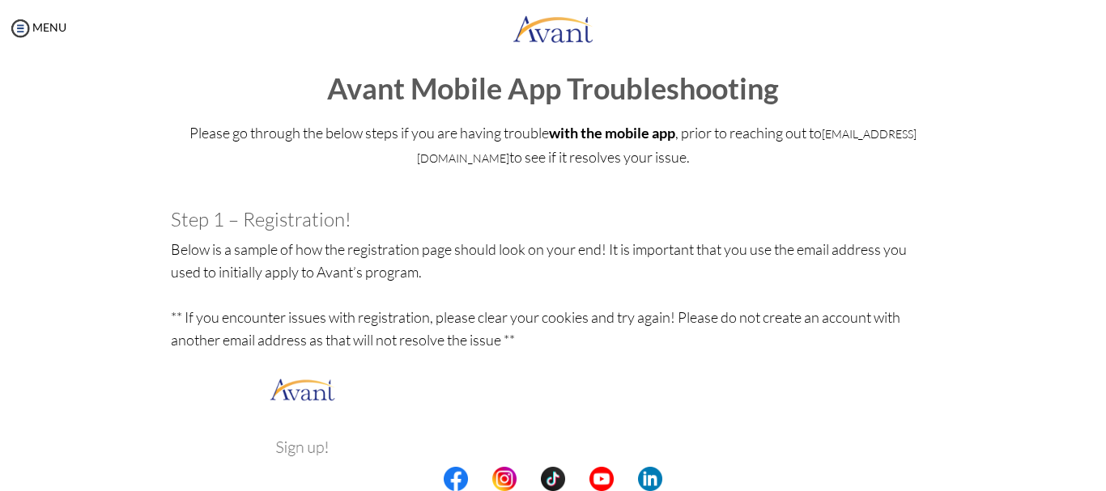
scroll to position [0, 0]
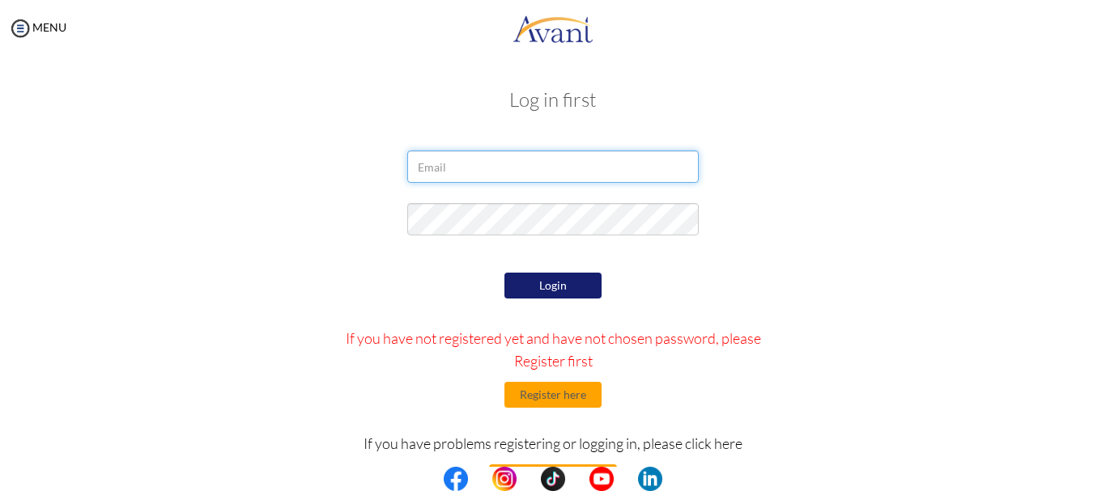
type input "[EMAIL_ADDRESS][DOMAIN_NAME]"
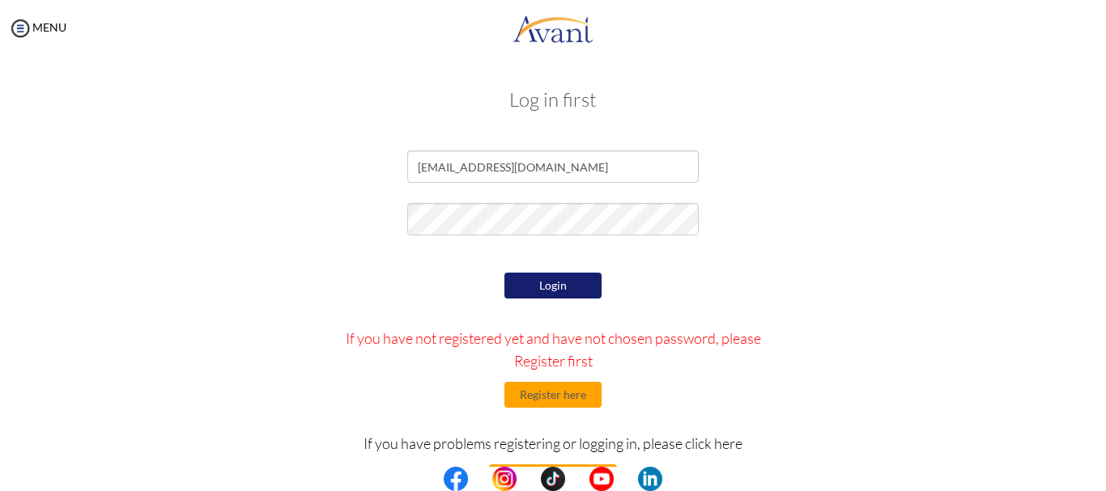
click at [356, 247] on form "[EMAIL_ADDRESS][DOMAIN_NAME] Login If you have not registered yet and have not …" at bounding box center [552, 362] width 923 height 423
click at [555, 397] on button "Register here" at bounding box center [552, 395] width 97 height 26
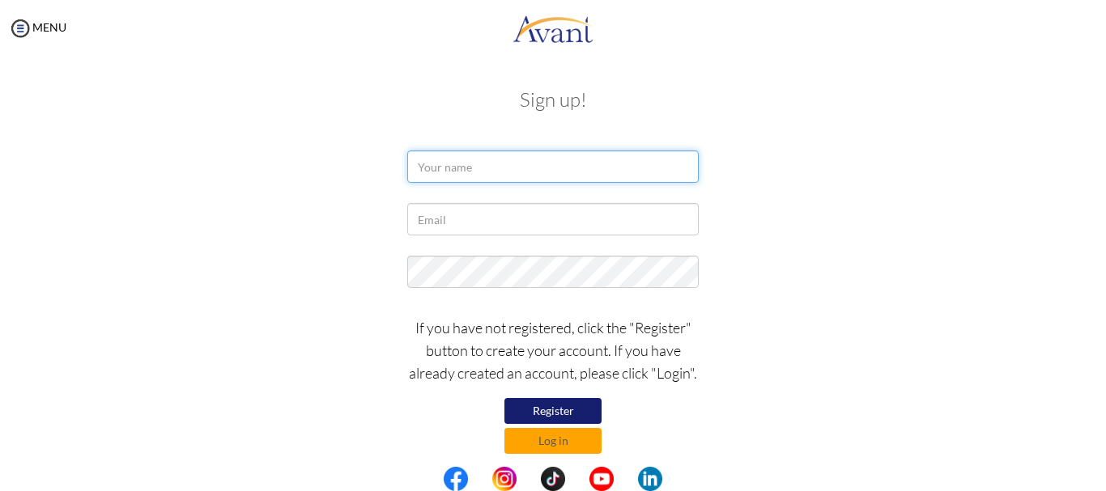
click at [487, 167] on input "text" at bounding box center [552, 167] width 291 height 32
type input "[PERSON_NAME]"
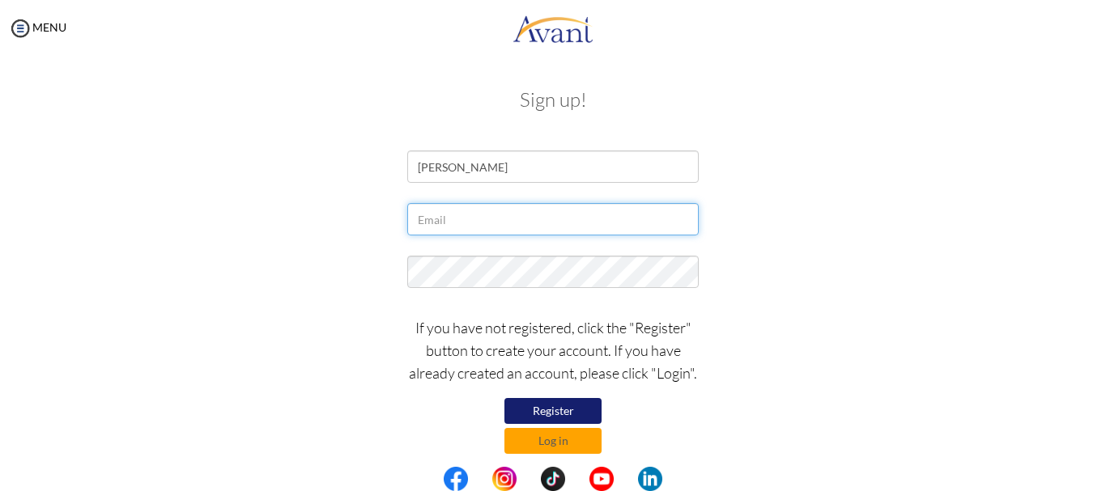
click at [469, 219] on input "text" at bounding box center [552, 219] width 291 height 32
type input "[EMAIL_ADDRESS][DOMAIN_NAME]"
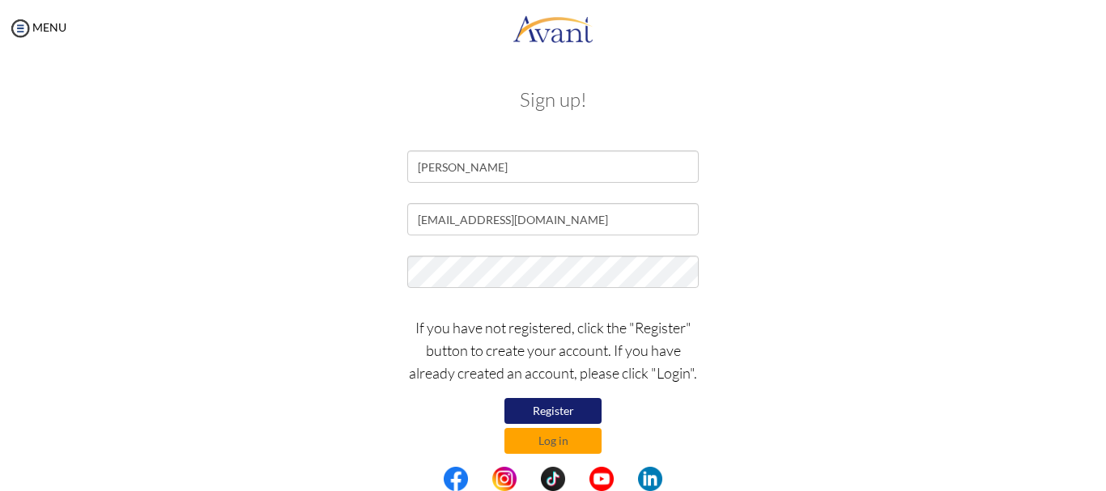
click at [653, 432] on div "If you have not registered, click the "Register" button to create your account.…" at bounding box center [553, 381] width 316 height 146
click at [552, 412] on button "Register" at bounding box center [552, 411] width 97 height 26
click at [564, 439] on button "Log in" at bounding box center [552, 441] width 97 height 26
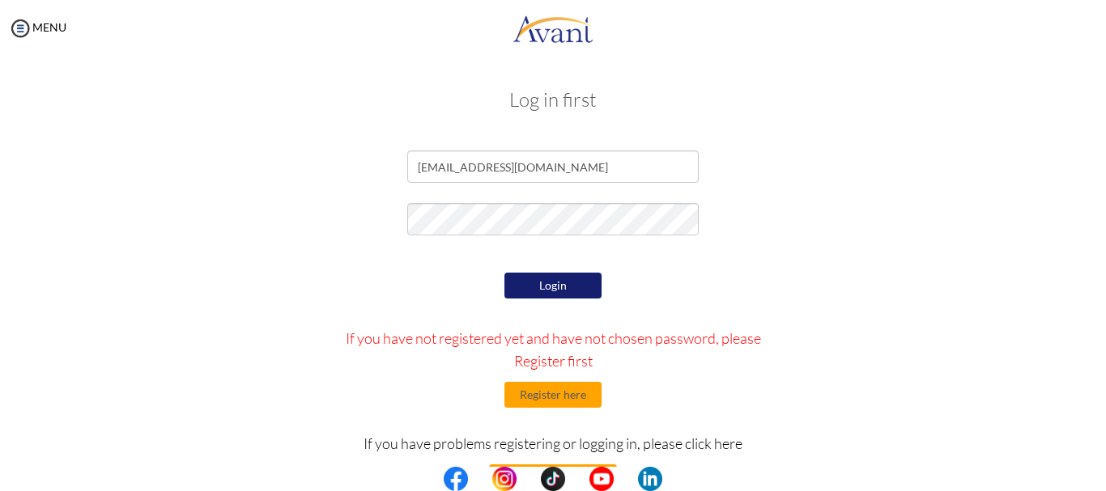
click at [550, 282] on button "Login" at bounding box center [552, 286] width 97 height 26
drag, startPoint x: 1006, startPoint y: 177, endPoint x: 969, endPoint y: 91, distance: 94.0
click at [969, 91] on div "Log in first [EMAIL_ADDRESS][DOMAIN_NAME] Login If you have not registered yet …" at bounding box center [552, 329] width 947 height 513
